Goal: Information Seeking & Learning: Learn about a topic

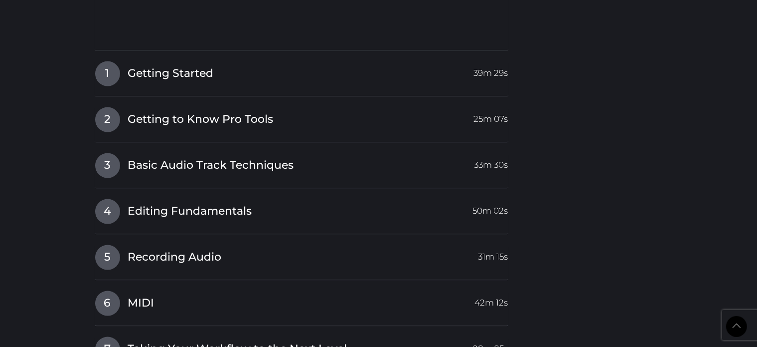
scroll to position [1387, 0]
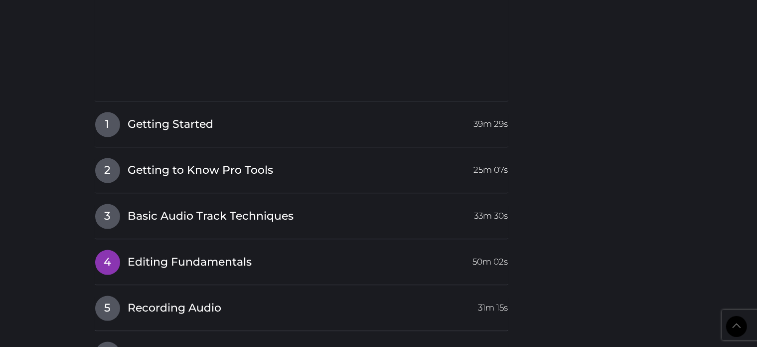
click at [257, 270] on h4 "4 Editing Fundamentals 50m 02s" at bounding box center [302, 261] width 414 height 25
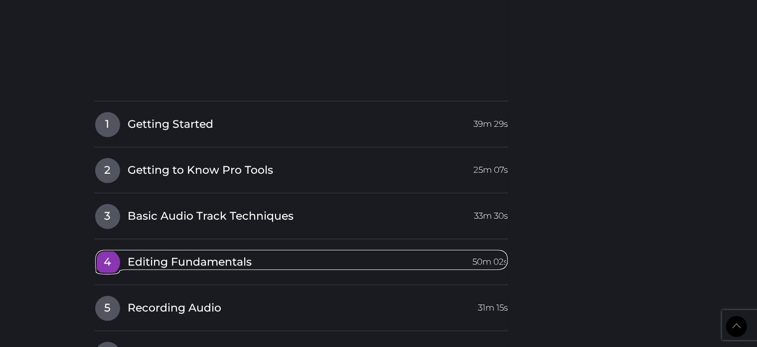
click at [238, 255] on span "Editing Fundamentals" at bounding box center [190, 261] width 124 height 15
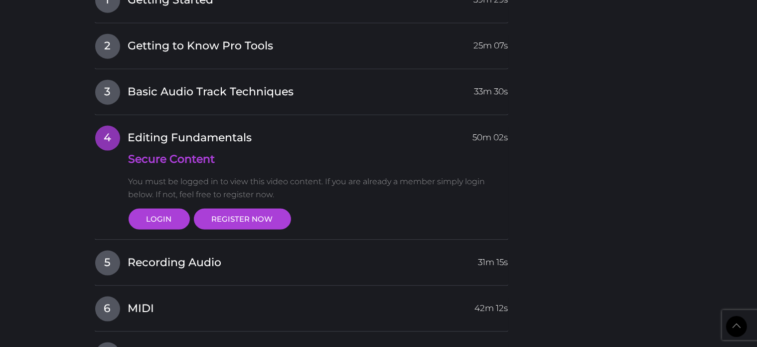
scroll to position [1296, 0]
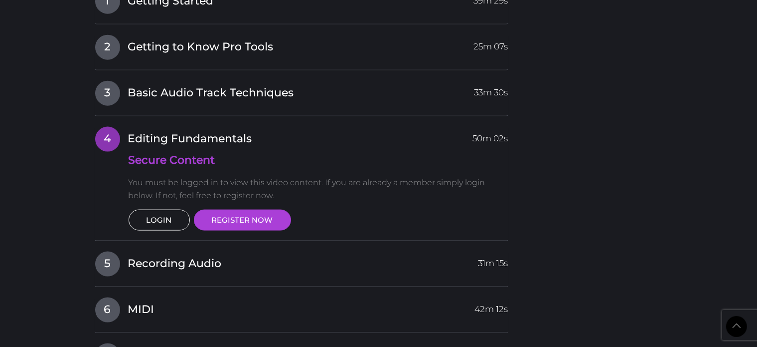
click at [169, 215] on link "LOGIN" at bounding box center [159, 219] width 61 height 21
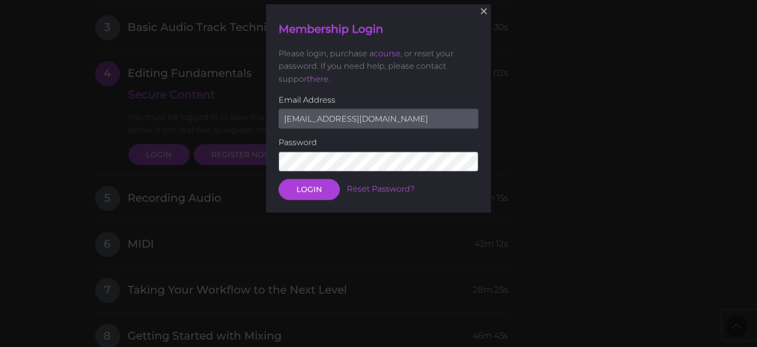
scroll to position [1362, 0]
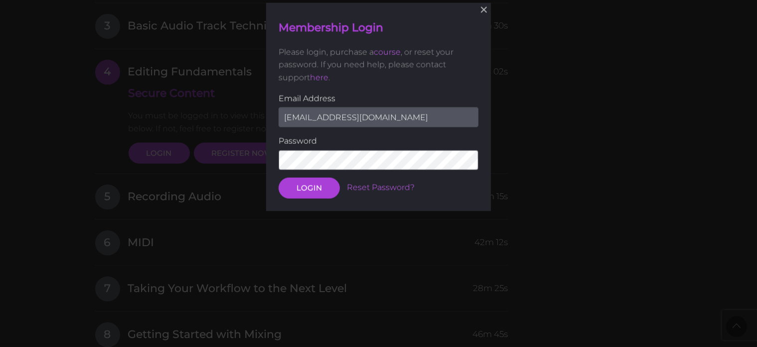
click at [307, 172] on form "Email Address [EMAIL_ADDRESS][DOMAIN_NAME] Password LOGIN Reset Password?" at bounding box center [379, 145] width 200 height 106
click at [308, 183] on button "LOGIN" at bounding box center [309, 187] width 61 height 21
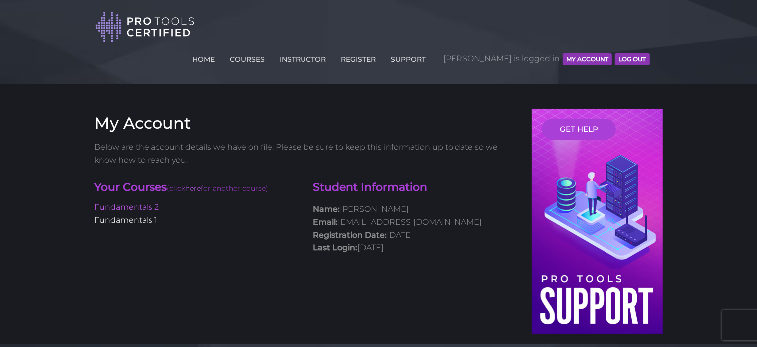
click at [105, 215] on link "Fundamentals 1" at bounding box center [126, 219] width 63 height 9
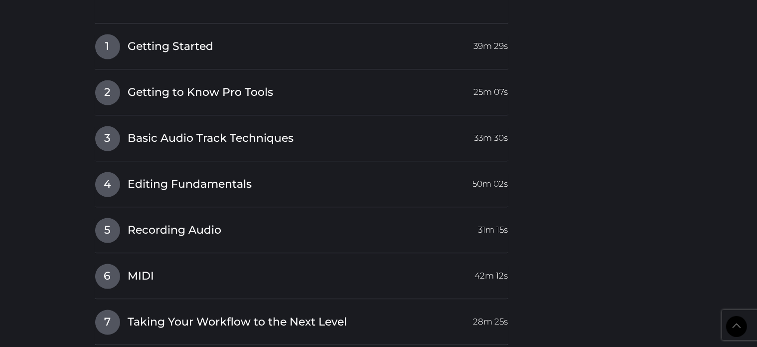
scroll to position [1502, 0]
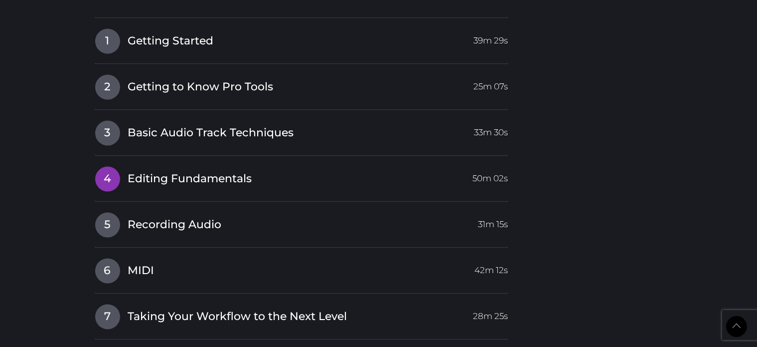
click at [226, 171] on span "Editing Fundamentals" at bounding box center [190, 178] width 124 height 15
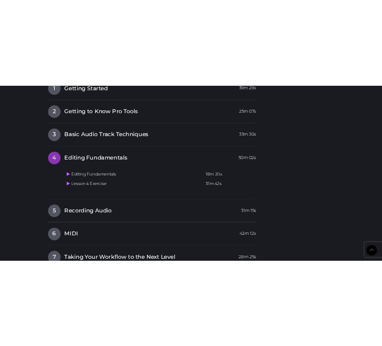
scroll to position [1326, 0]
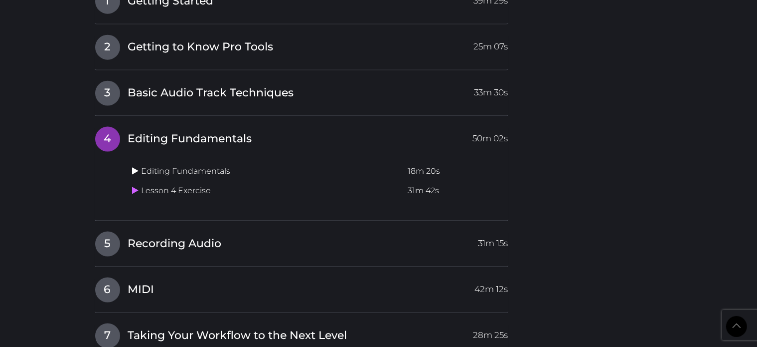
click at [136, 167] on icon at bounding box center [136, 171] width 6 height 8
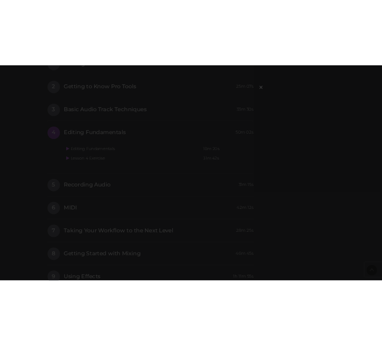
scroll to position [1334, 0]
